Goal: Navigation & Orientation: Find specific page/section

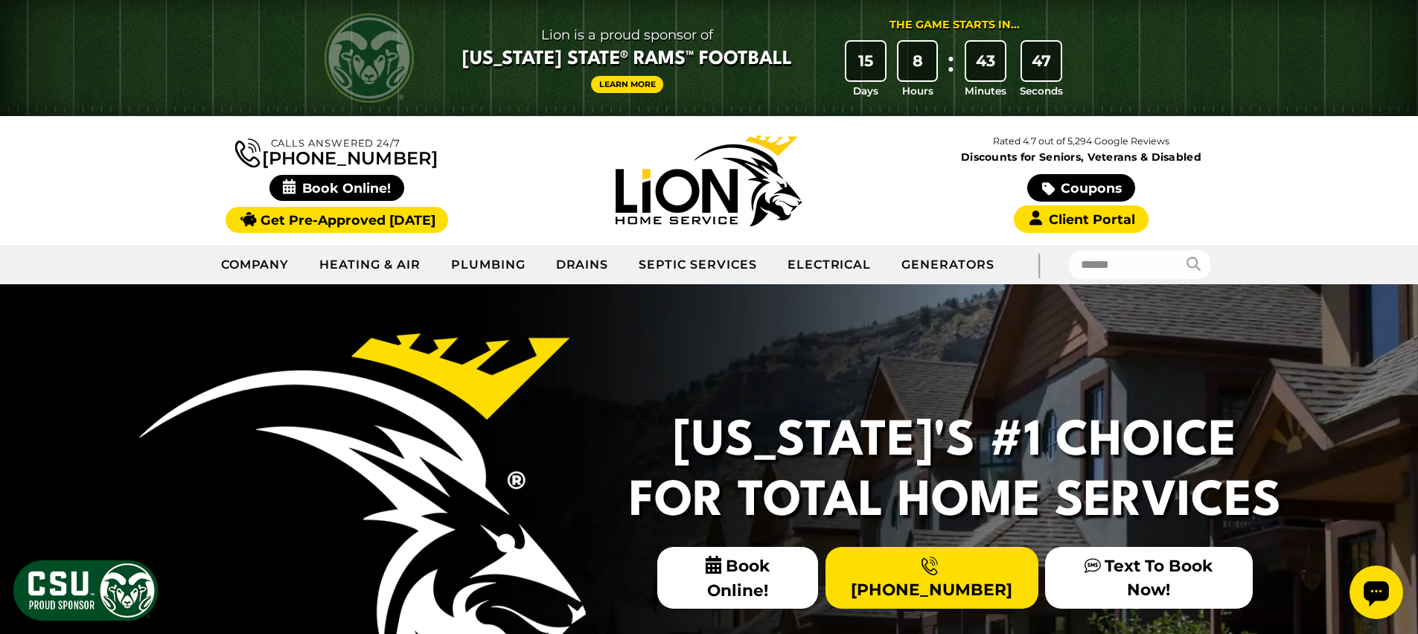
click at [619, 83] on link "Learn More" at bounding box center [627, 84] width 73 height 17
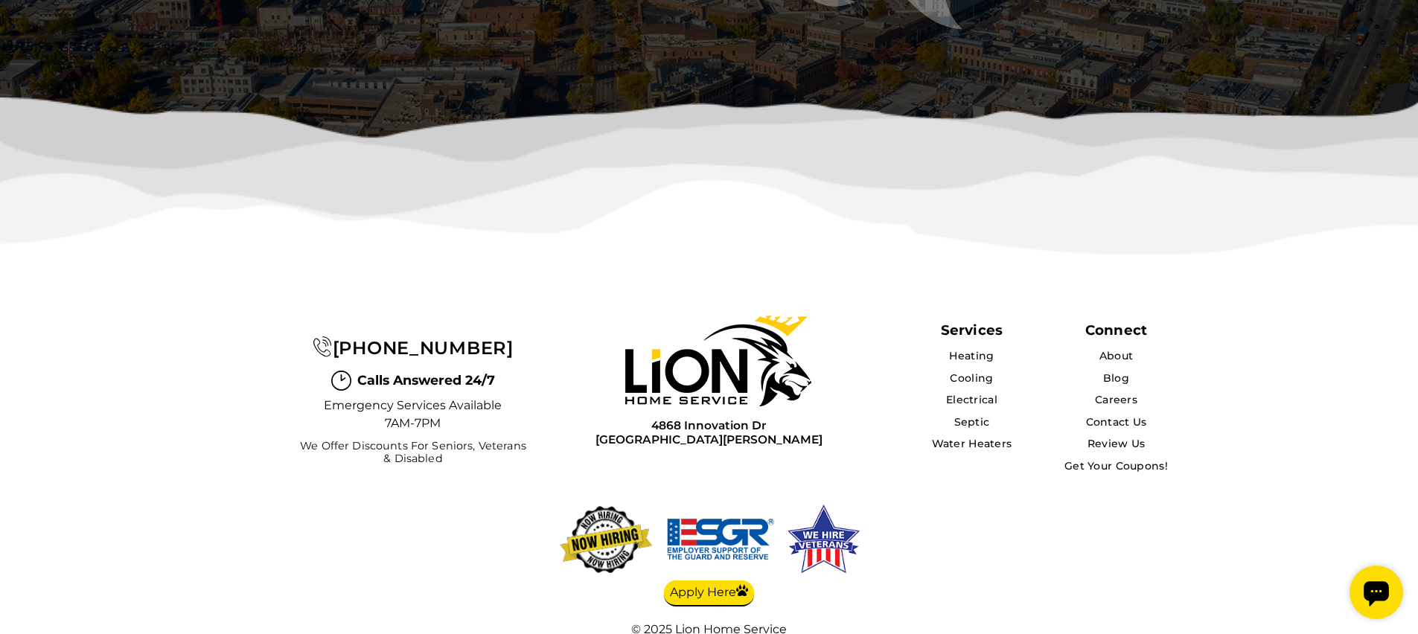
scroll to position [2471, 0]
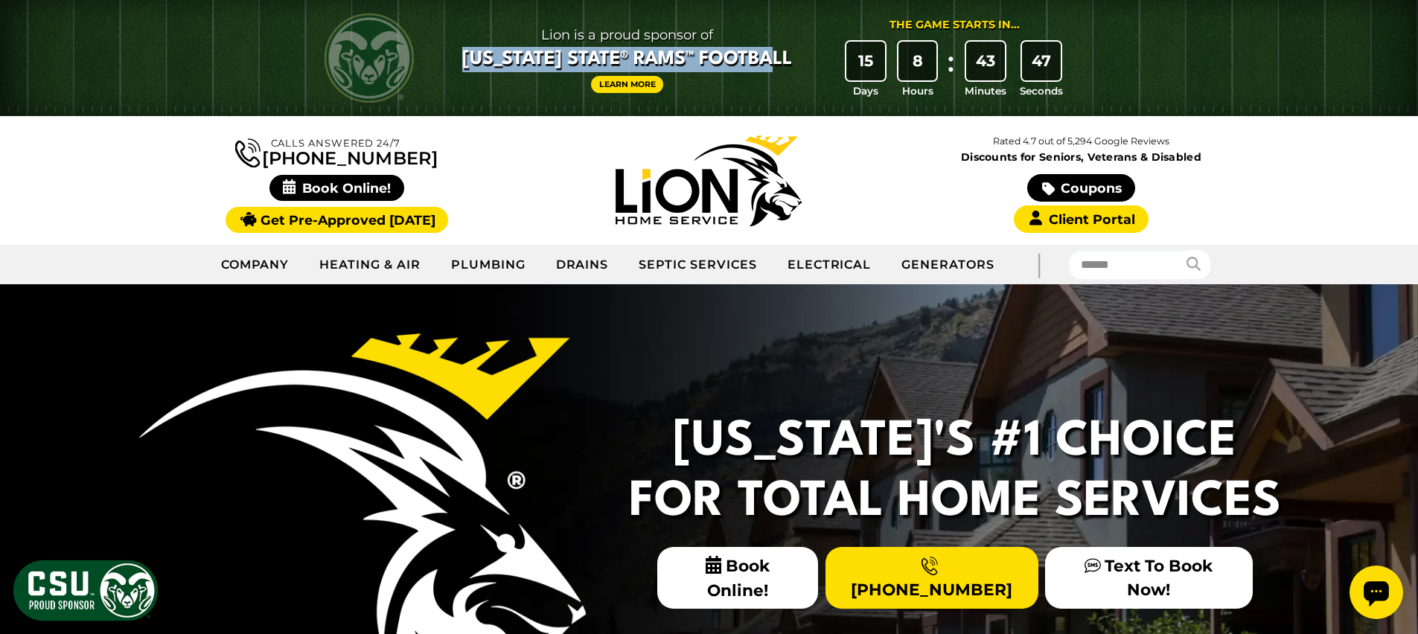
drag, startPoint x: 811, startPoint y: 54, endPoint x: 457, endPoint y: 55, distance: 353.7
click at [457, 55] on div "Lion is a proud sponsor of Colorado State® Rams™ Football Learn More The Game S…" at bounding box center [766, 57] width 655 height 81
copy span "[US_STATE] State® Rams™ Football"
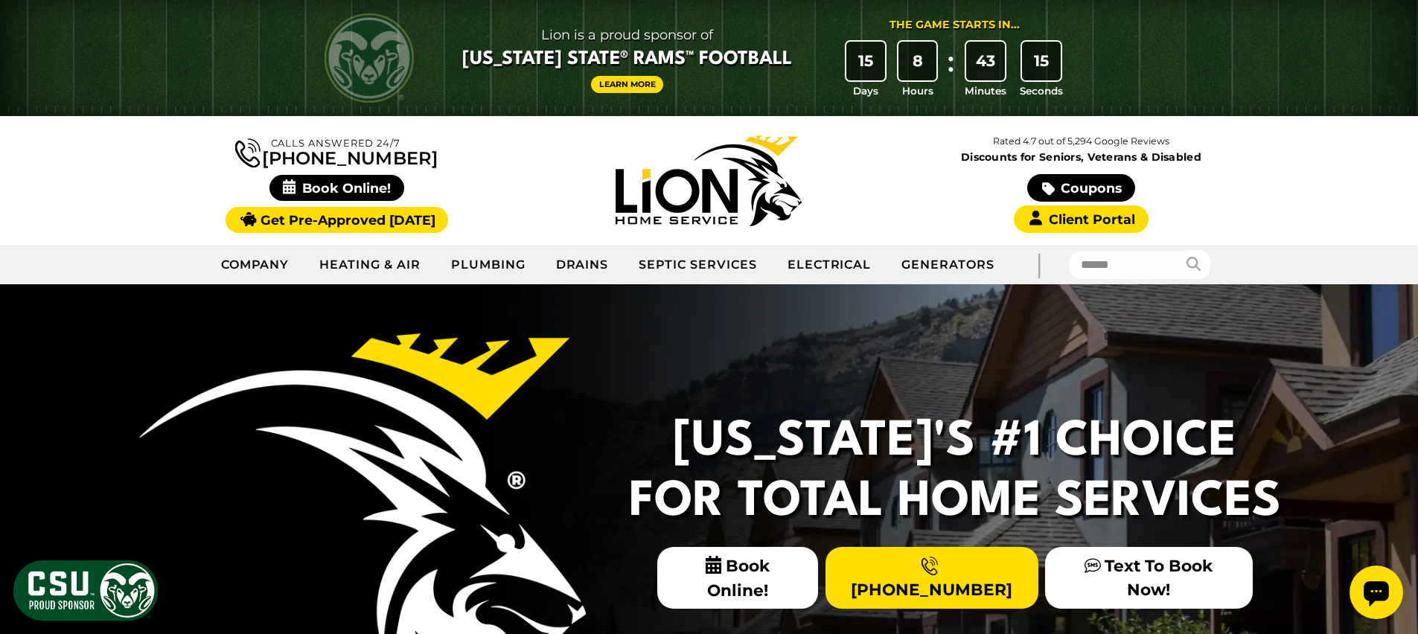
click at [999, 344] on div "Colorado's #1 Choice For Total Home Services Book Online! (970) 368-3412 Text T…" at bounding box center [709, 534] width 1191 height 500
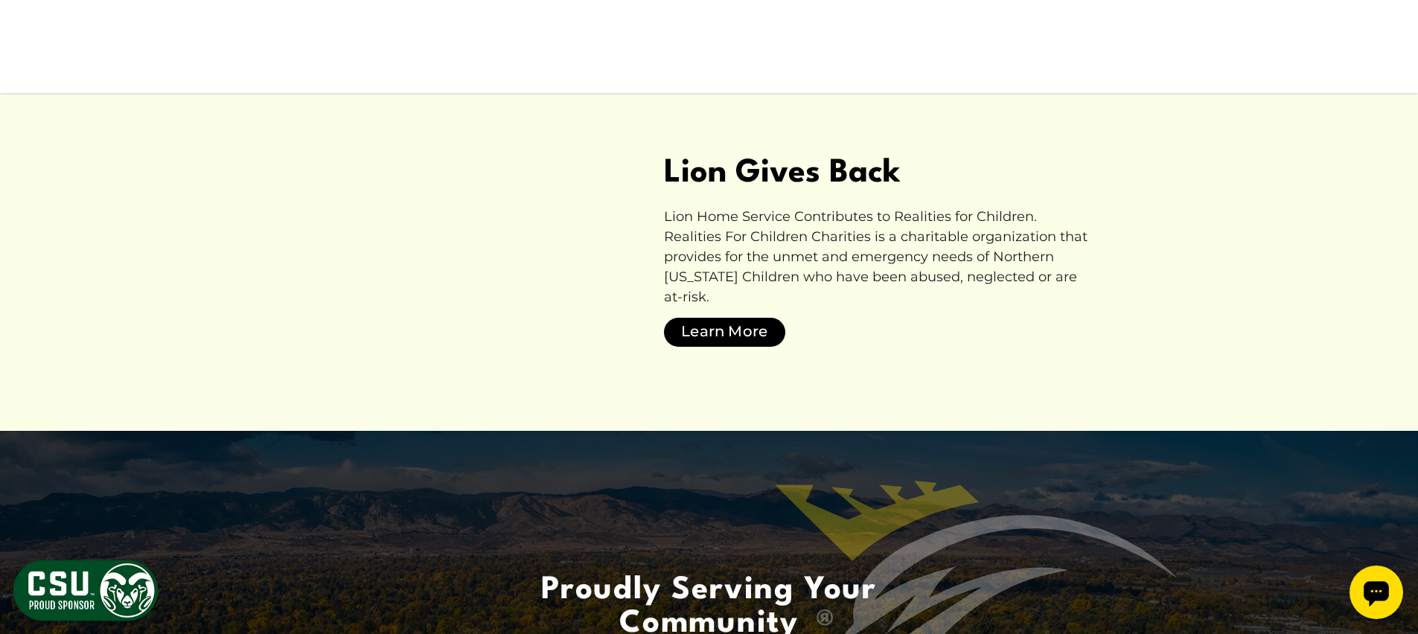
scroll to position [4075, 0]
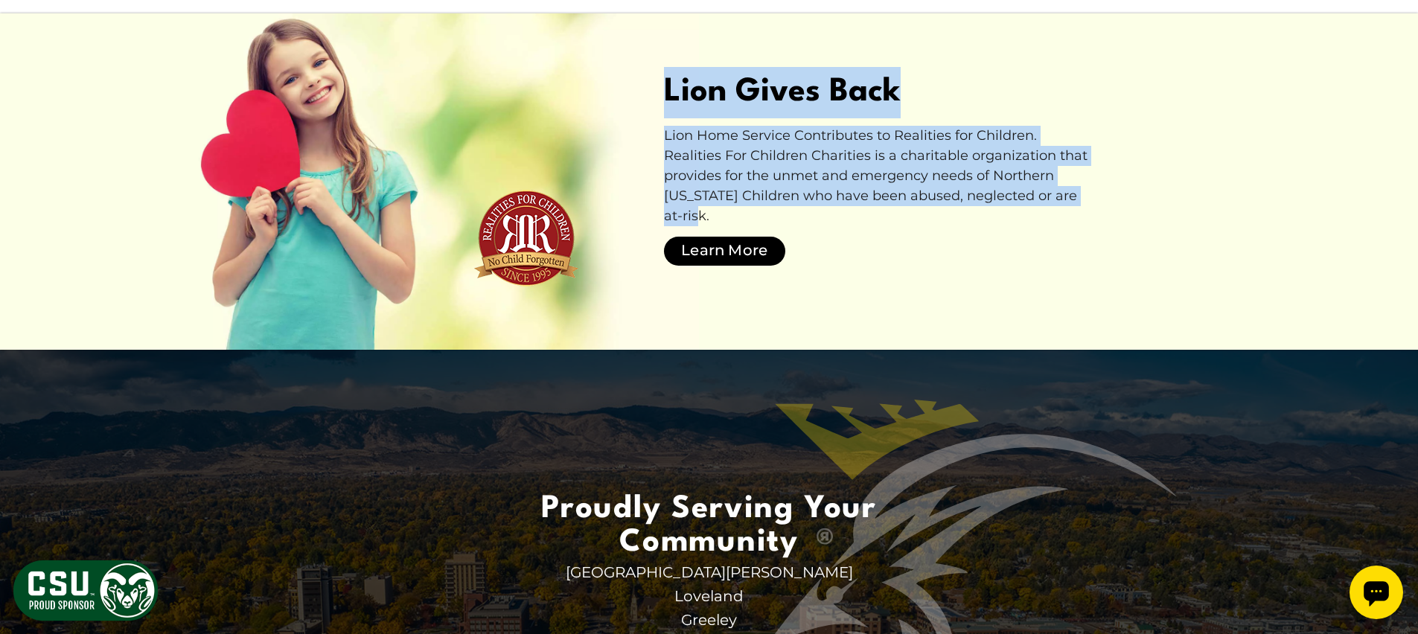
drag, startPoint x: 670, startPoint y: 150, endPoint x: 1119, endPoint y: 262, distance: 462.6
click at [1119, 262] on div "Lion Gives Back Lion Home Service Contributes to Realities for Children. Realit…" at bounding box center [709, 174] width 1042 height 215
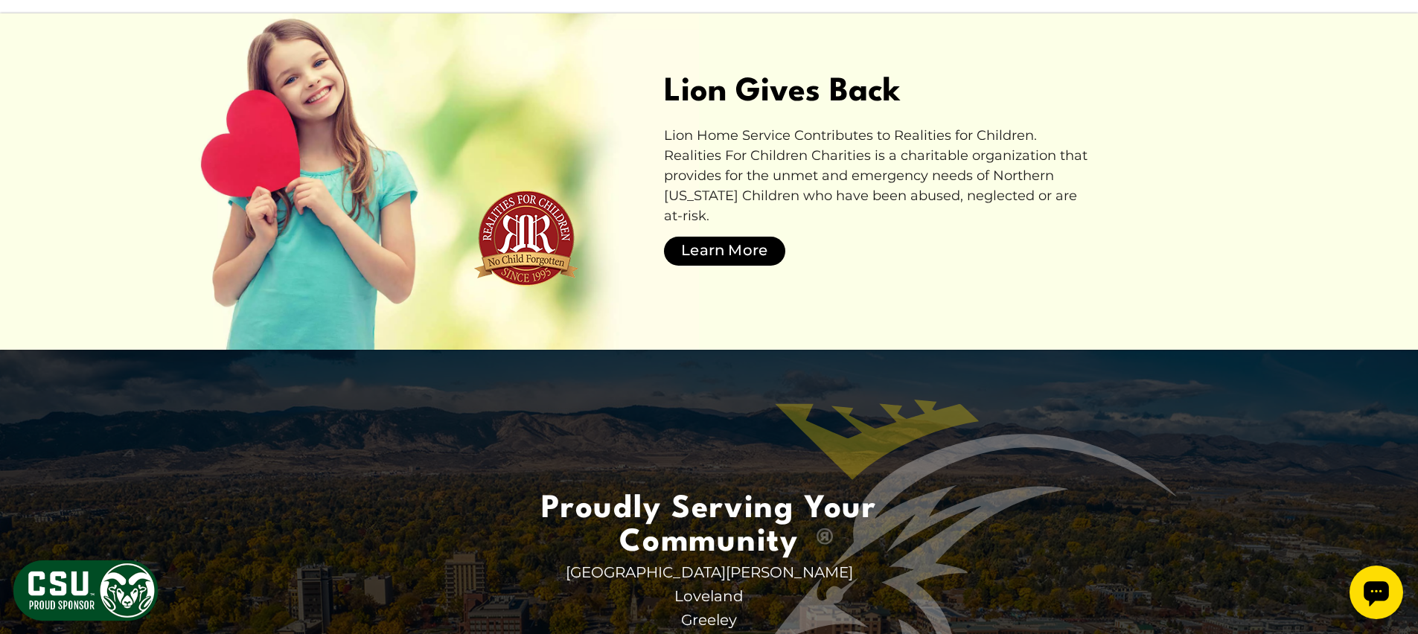
click at [1056, 238] on div "Lion Home Service Contributes to Realities for Children. Realities For Children…" at bounding box center [880, 197] width 433 height 142
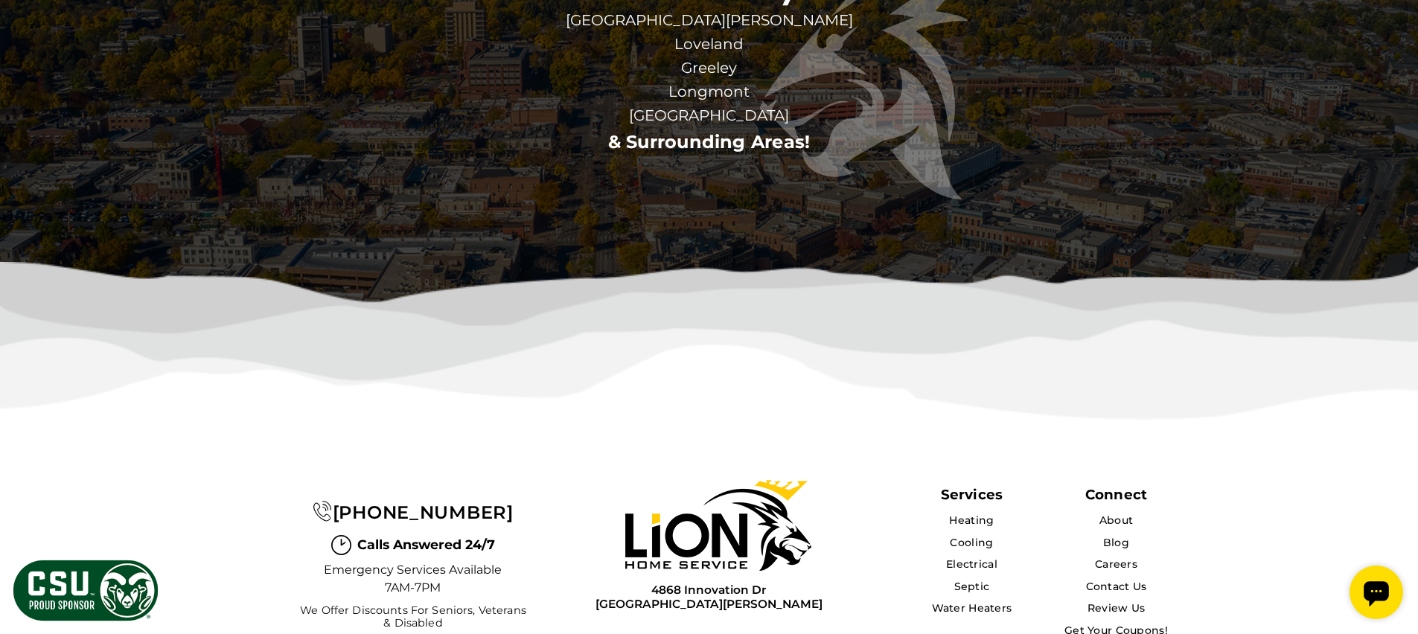
scroll to position [4624, 0]
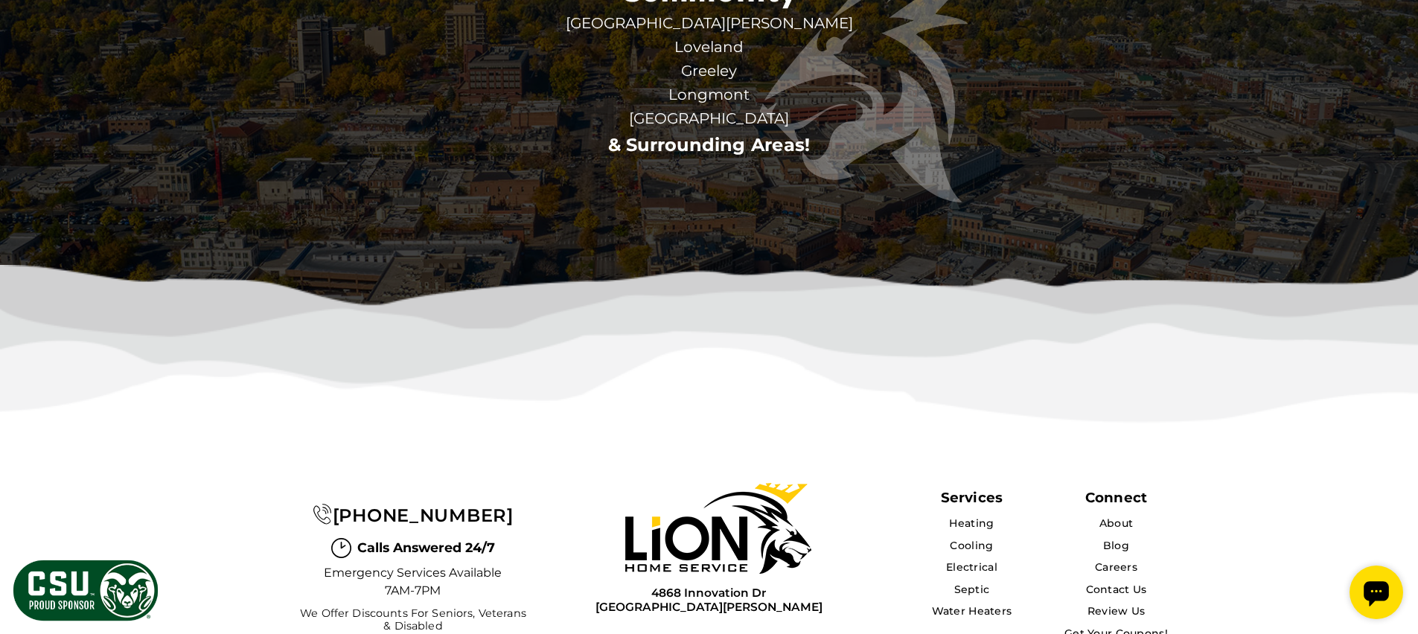
click at [667, 156] on link "& Surrounding Areas!" at bounding box center [709, 145] width 203 height 22
drag, startPoint x: 667, startPoint y: 194, endPoint x: 852, endPoint y: 188, distance: 184.7
click at [669, 156] on link "& Surrounding Areas!" at bounding box center [709, 145] width 203 height 22
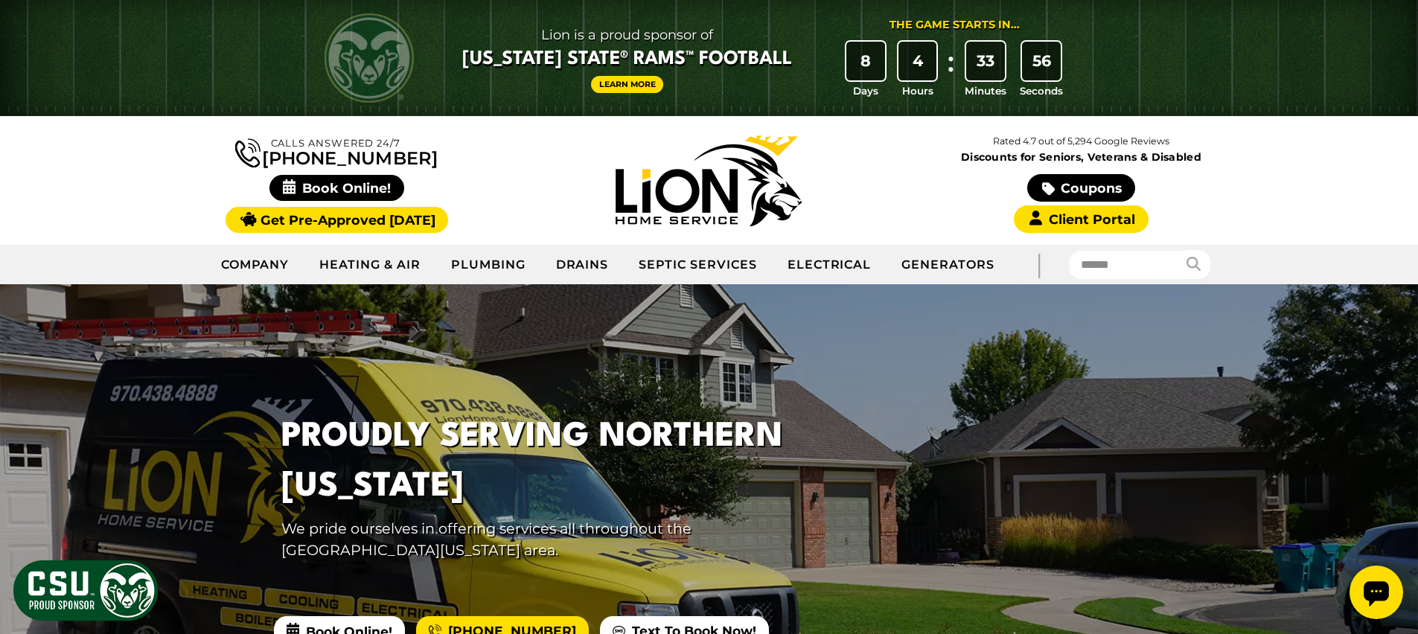
click at [870, 162] on div at bounding box center [709, 181] width 372 height 91
